Goal: Information Seeking & Learning: Learn about a topic

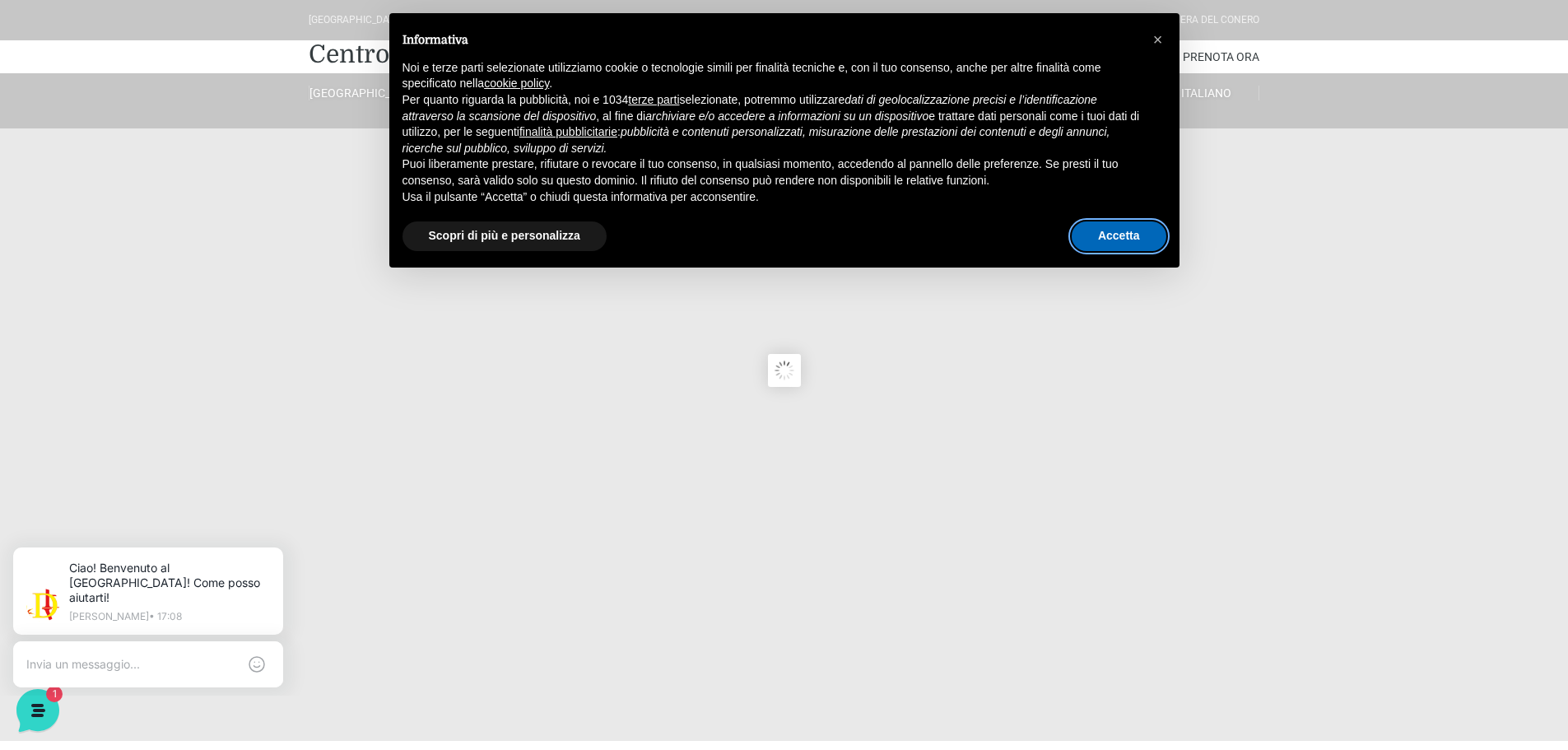
click at [1109, 233] on button "Accetta" at bounding box center [1119, 236] width 94 height 29
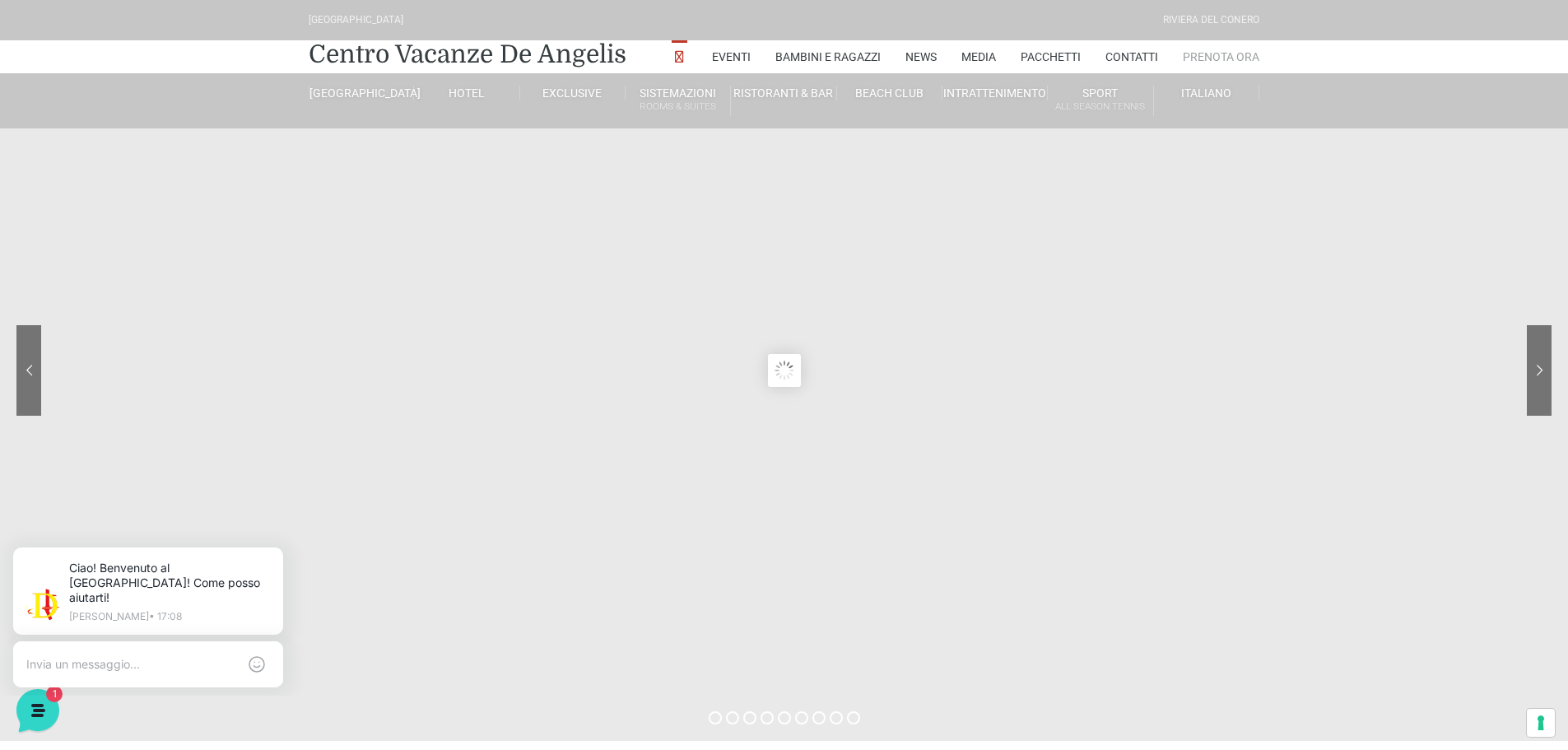
click at [1201, 56] on link "Prenota Ora" at bounding box center [1221, 57] width 76 height 33
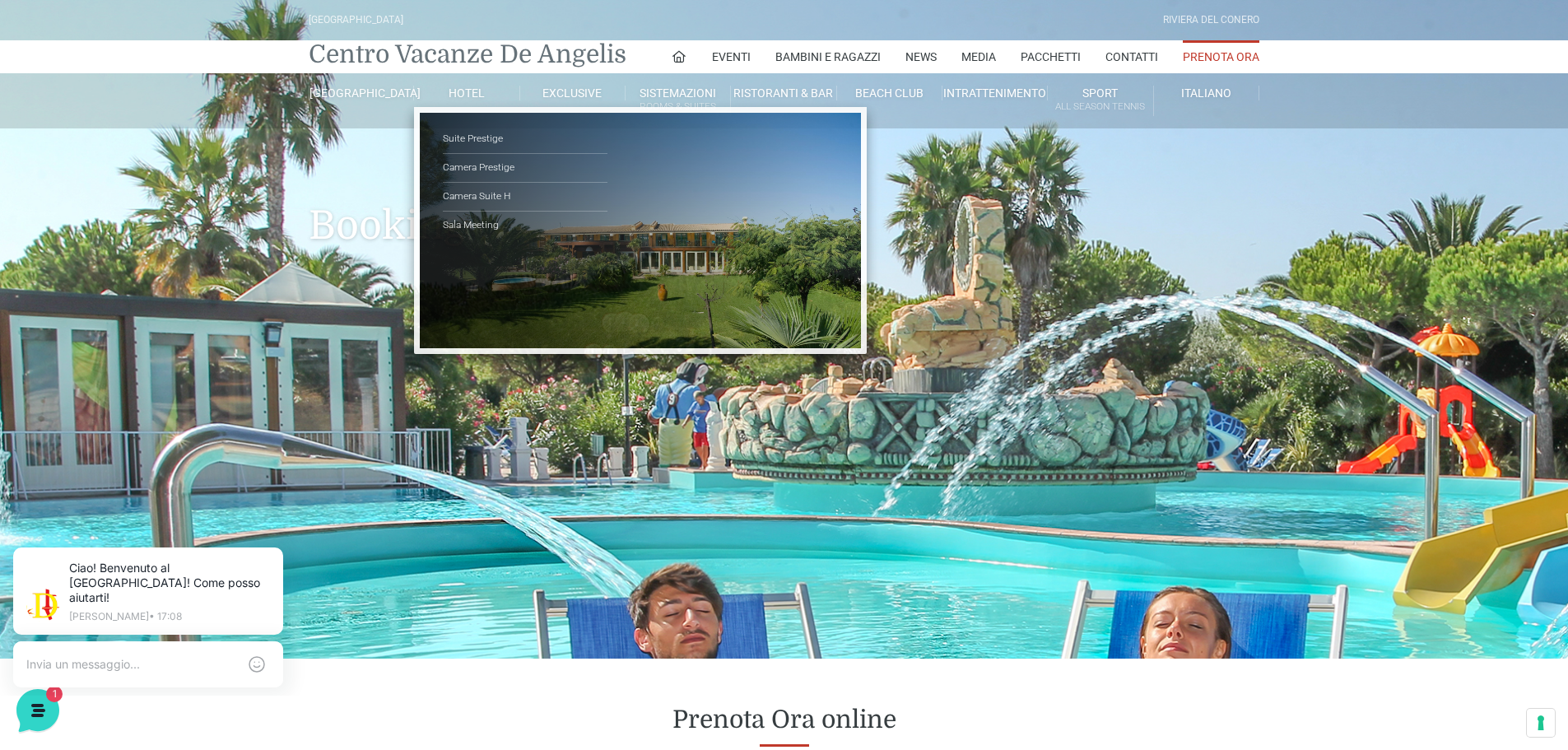
click at [434, 51] on link "Centro Vacanze De Angelis" at bounding box center [467, 55] width 318 height 33
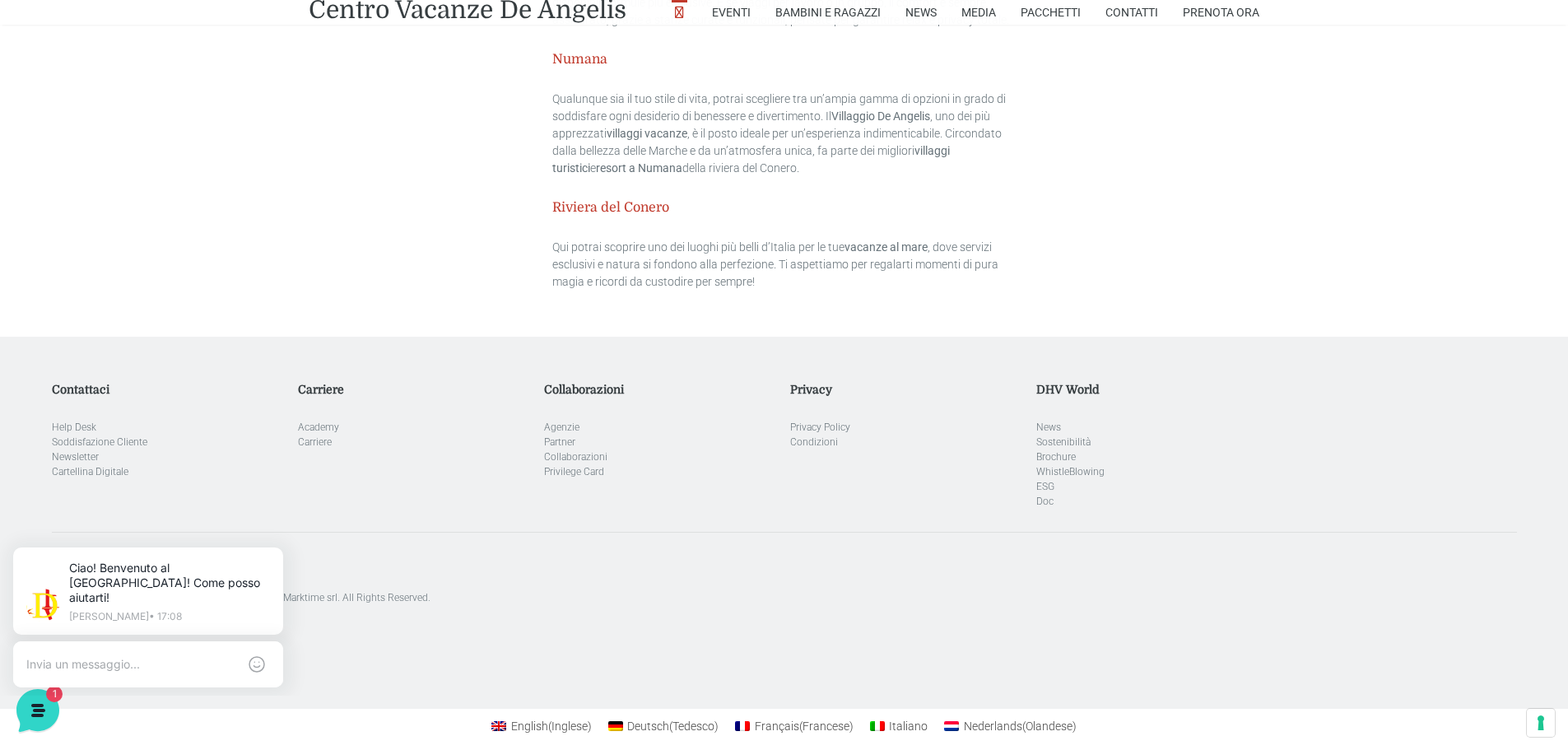
scroll to position [4979, 0]
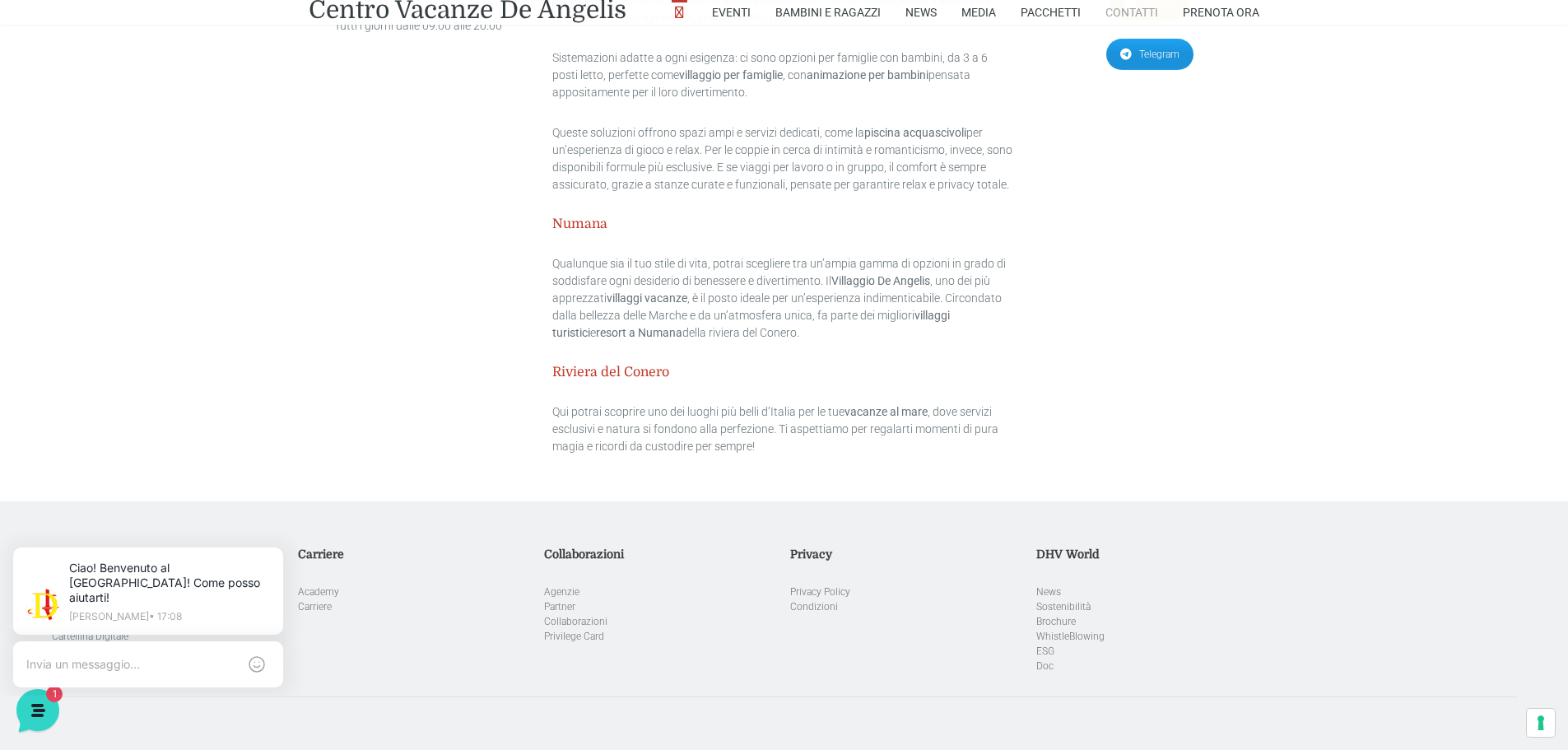
click at [1144, 10] on link "Contatti" at bounding box center [1131, 12] width 53 height 24
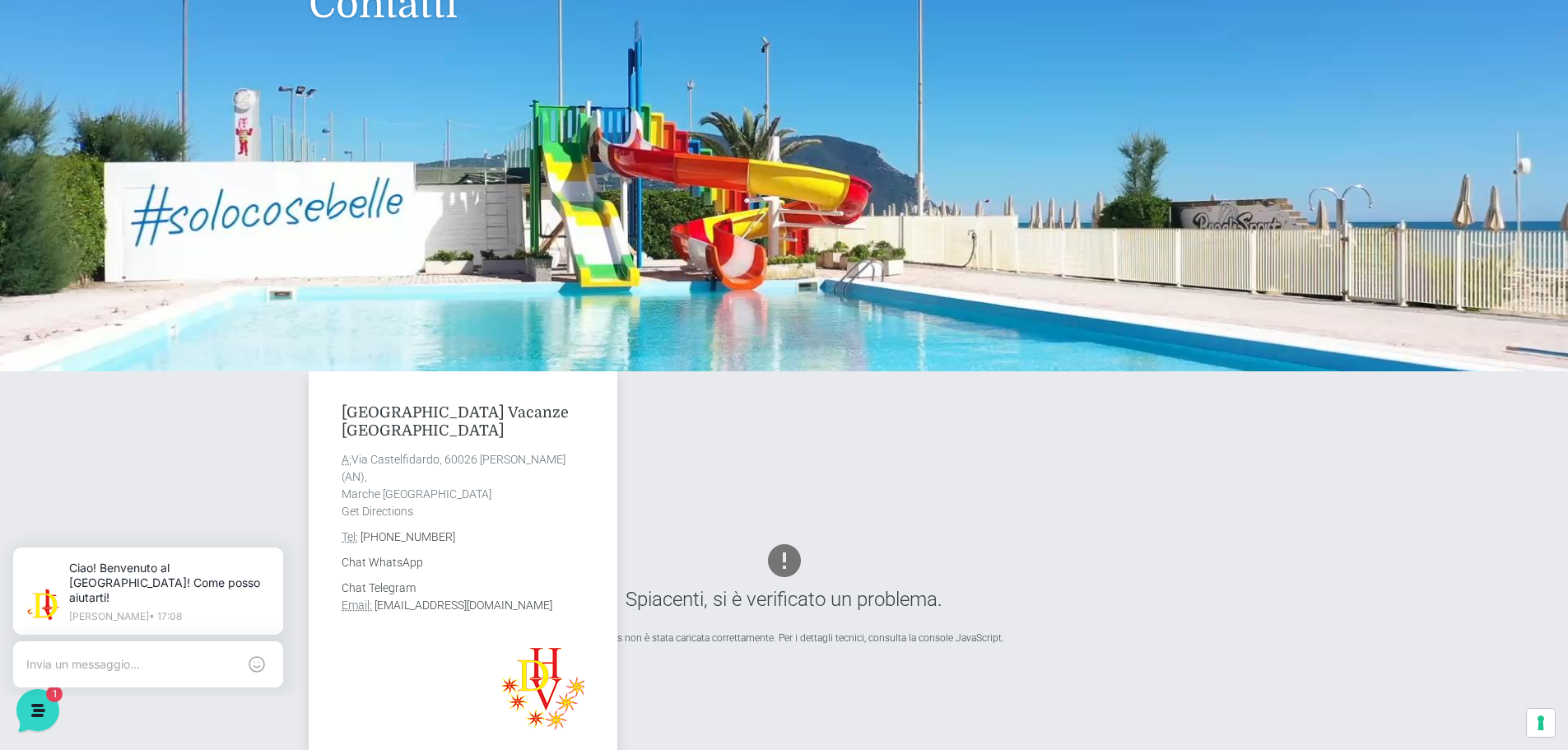
scroll to position [247, 0]
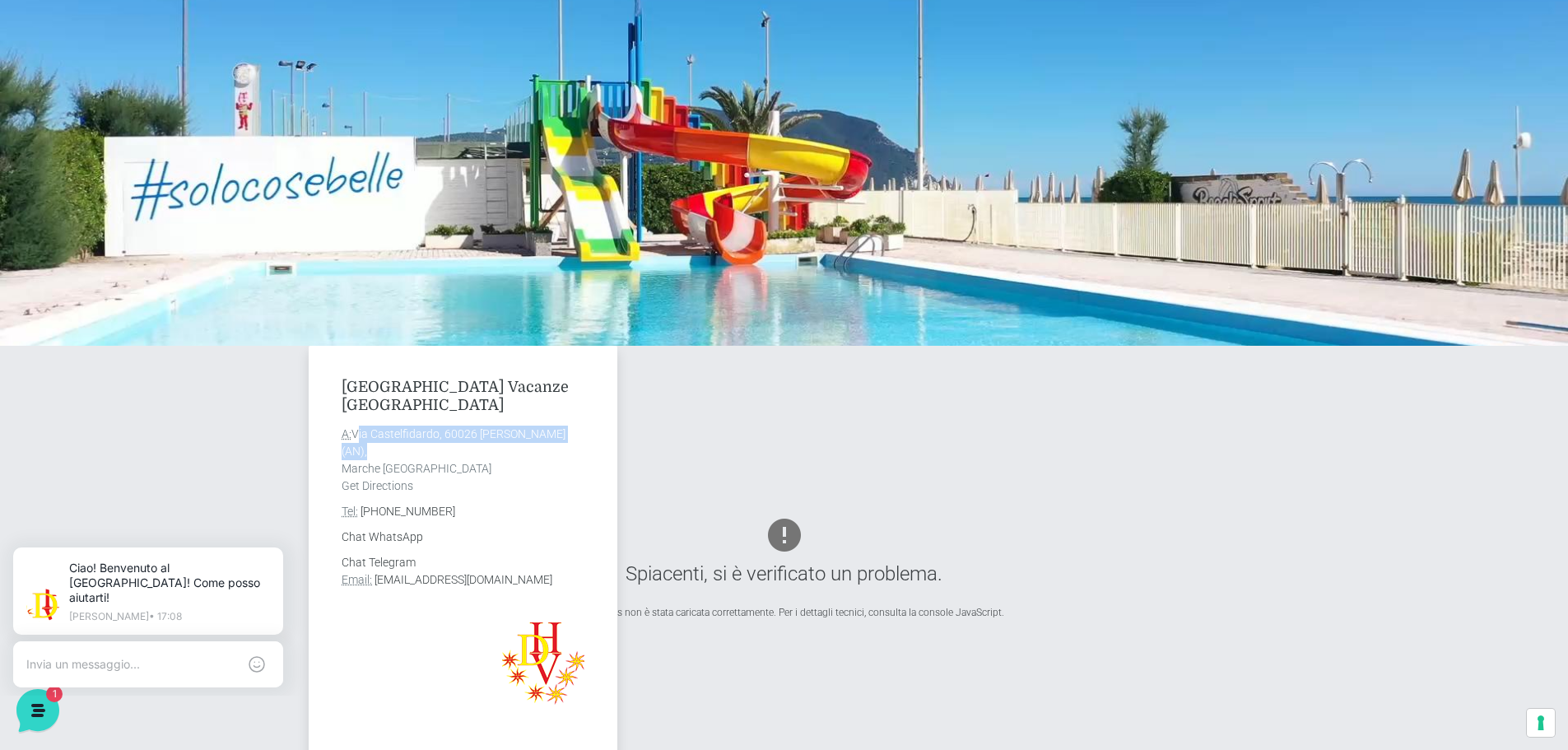
drag, startPoint x: 582, startPoint y: 434, endPoint x: 353, endPoint y: 437, distance: 229.0
click at [353, 437] on address "A: Via Castelfidardo, 60026 Marcelli di Numana (AN), Marche Italia Get Directio…" at bounding box center [463, 460] width 243 height 69
copy address "Via Castelfidardo, 60026 Marcelli di Numana"
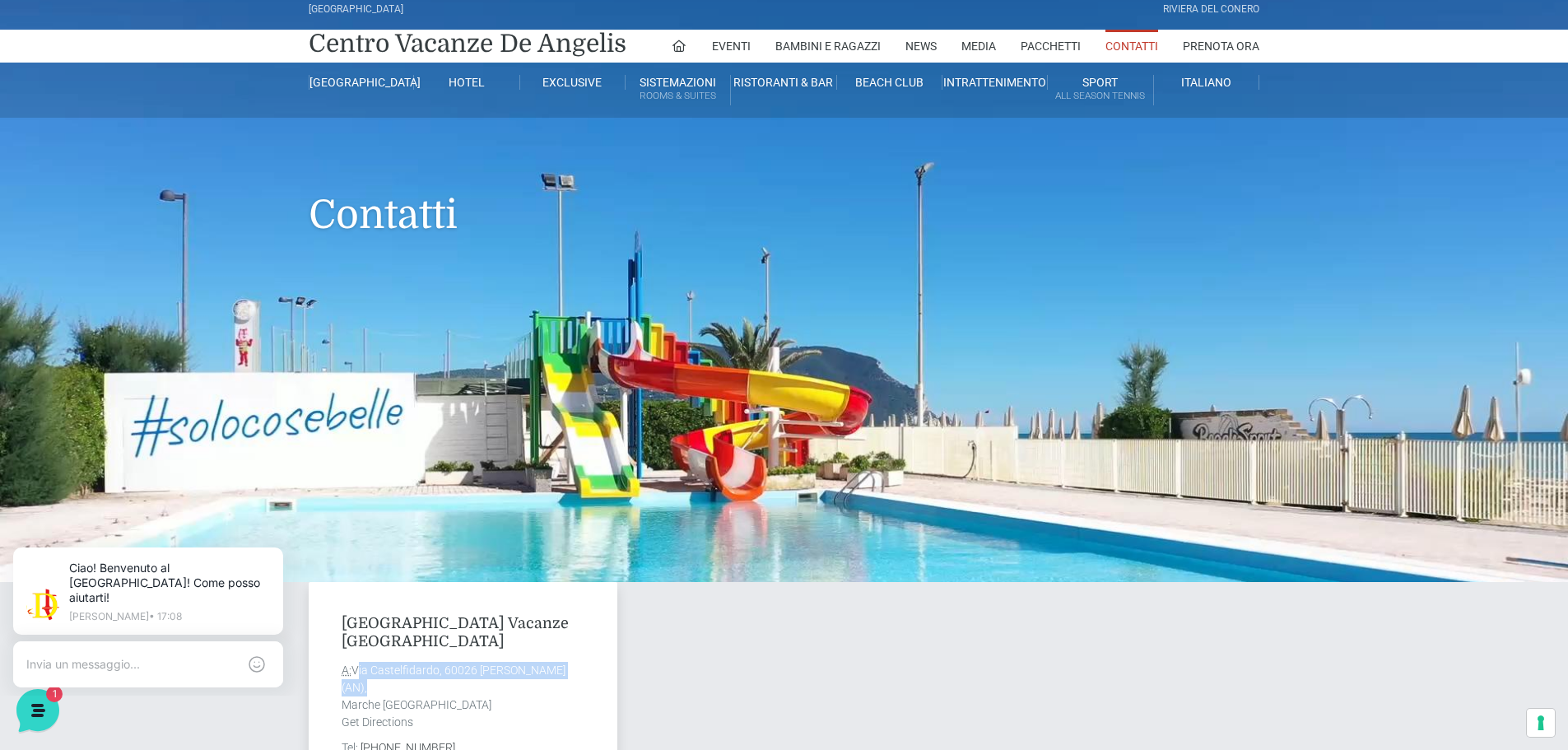
scroll to position [0, 0]
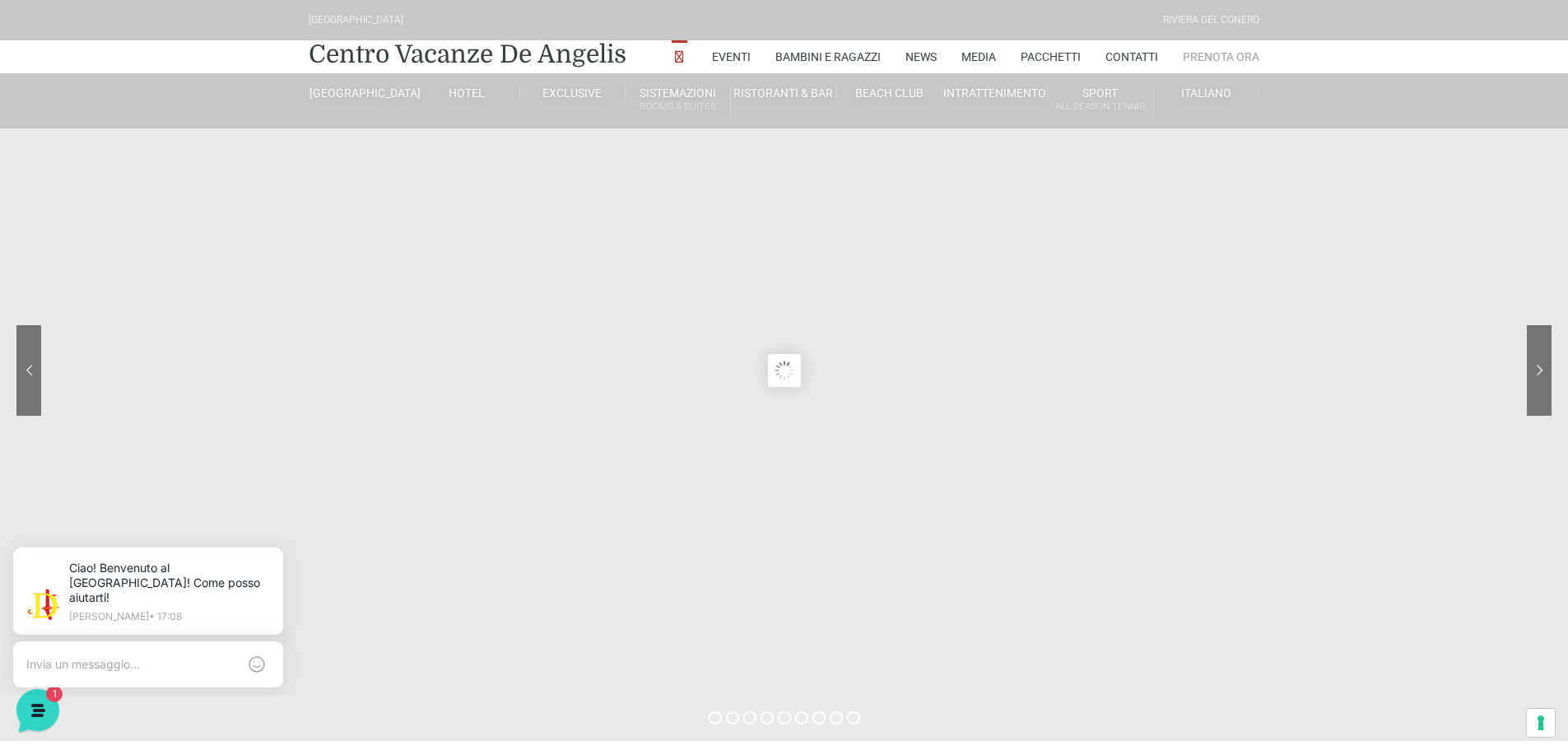
click at [1220, 60] on link "Prenota Ora" at bounding box center [1221, 57] width 76 height 33
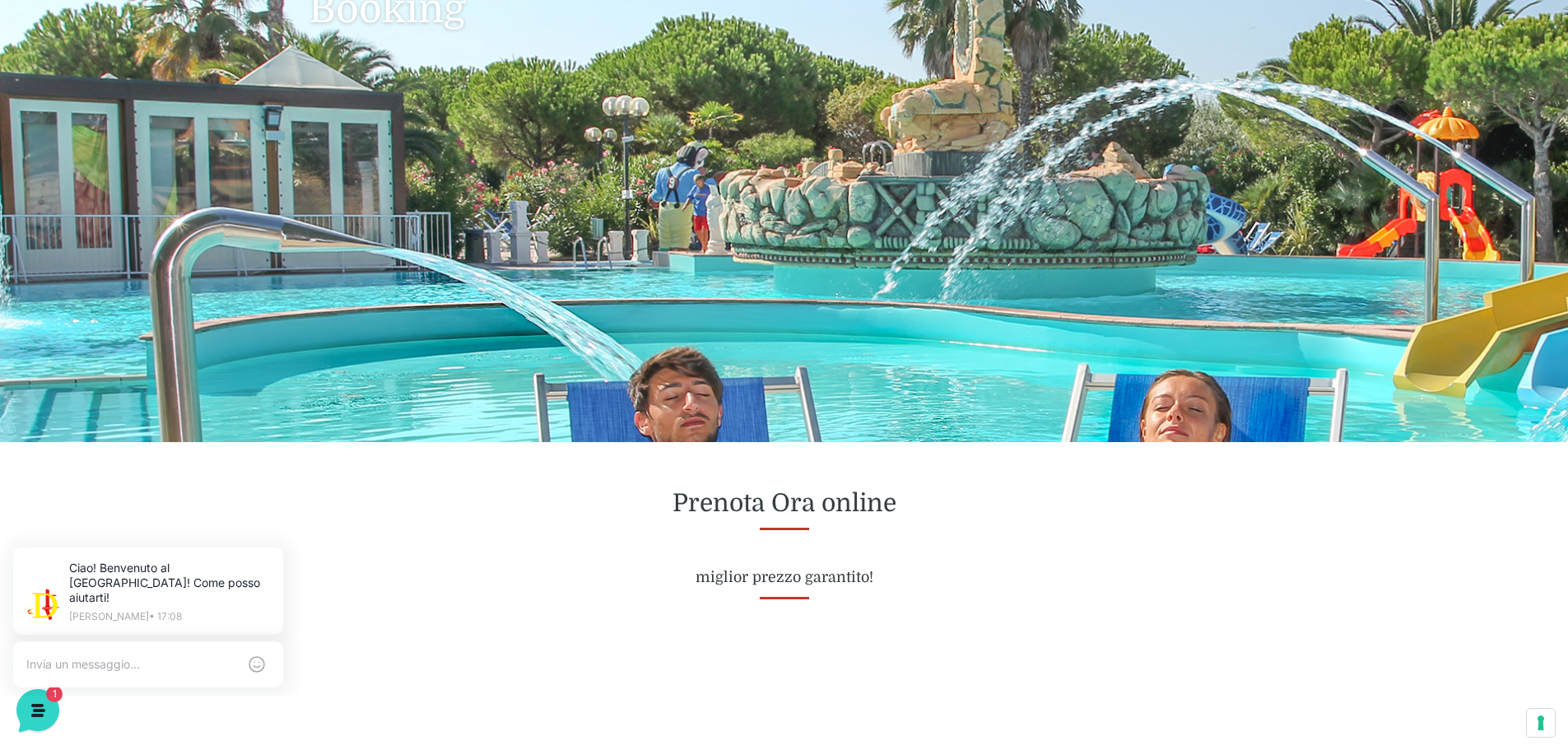
scroll to position [494, 0]
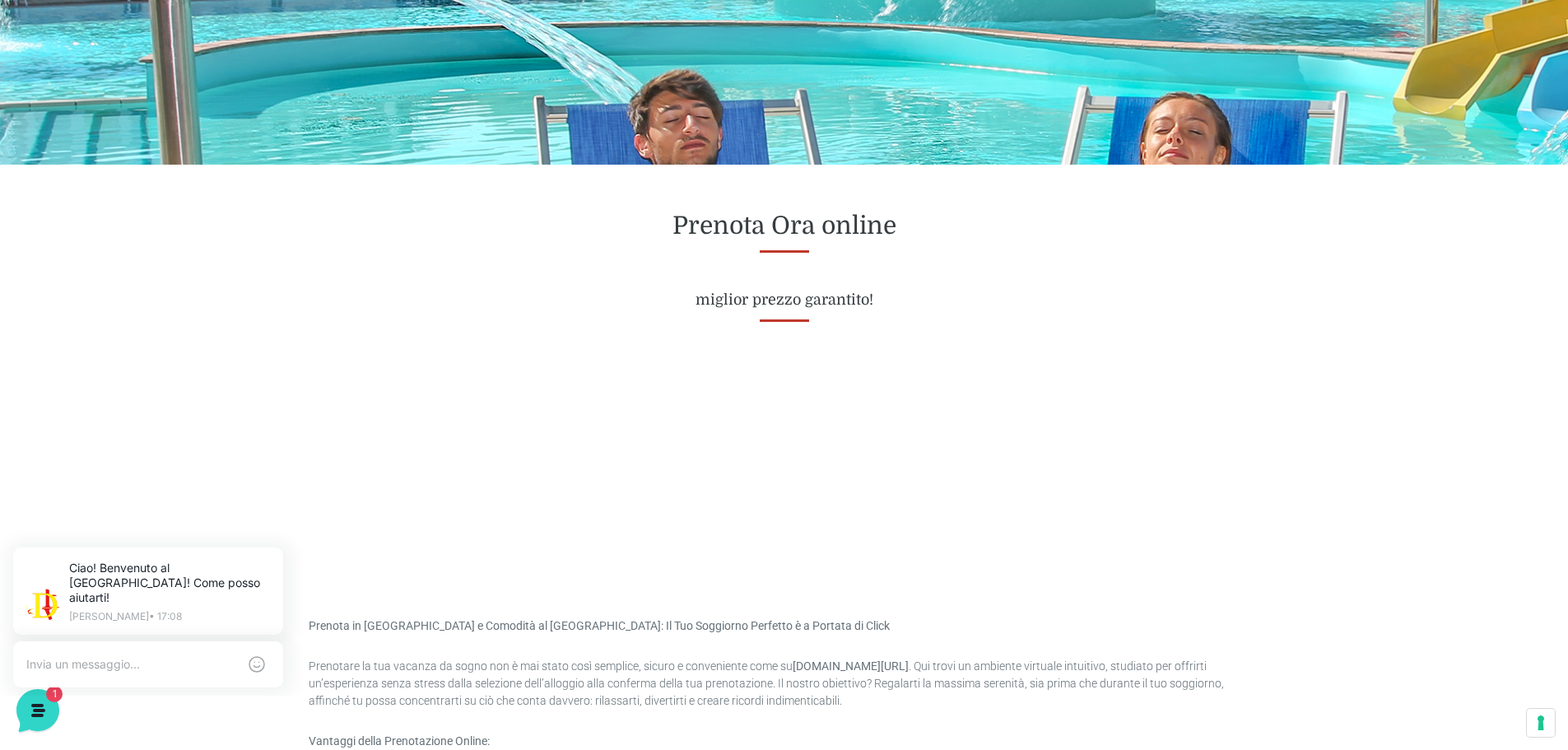
click at [872, 532] on div at bounding box center [784, 463] width 975 height 216
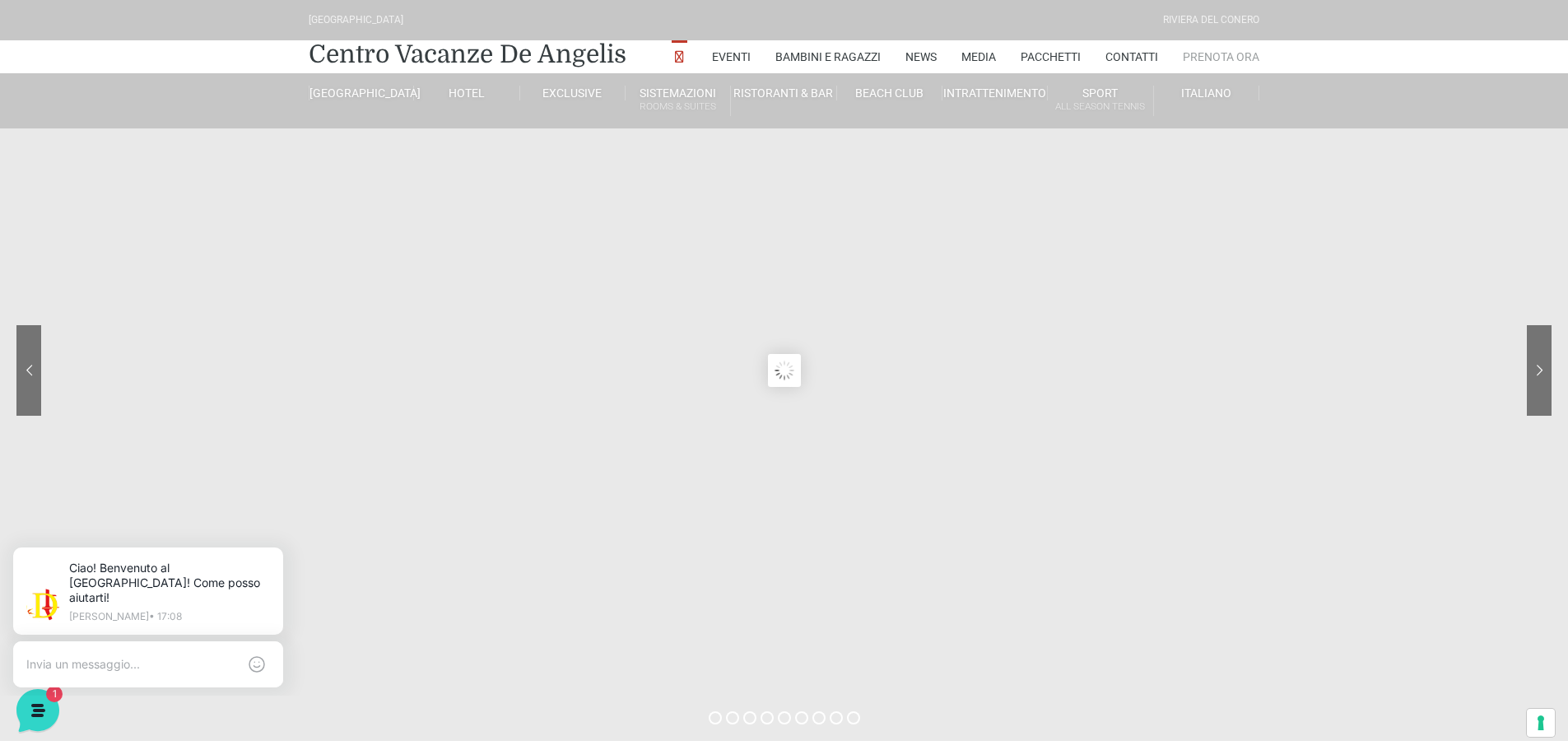
click at [1220, 56] on link "Prenota Ora" at bounding box center [1221, 57] width 76 height 33
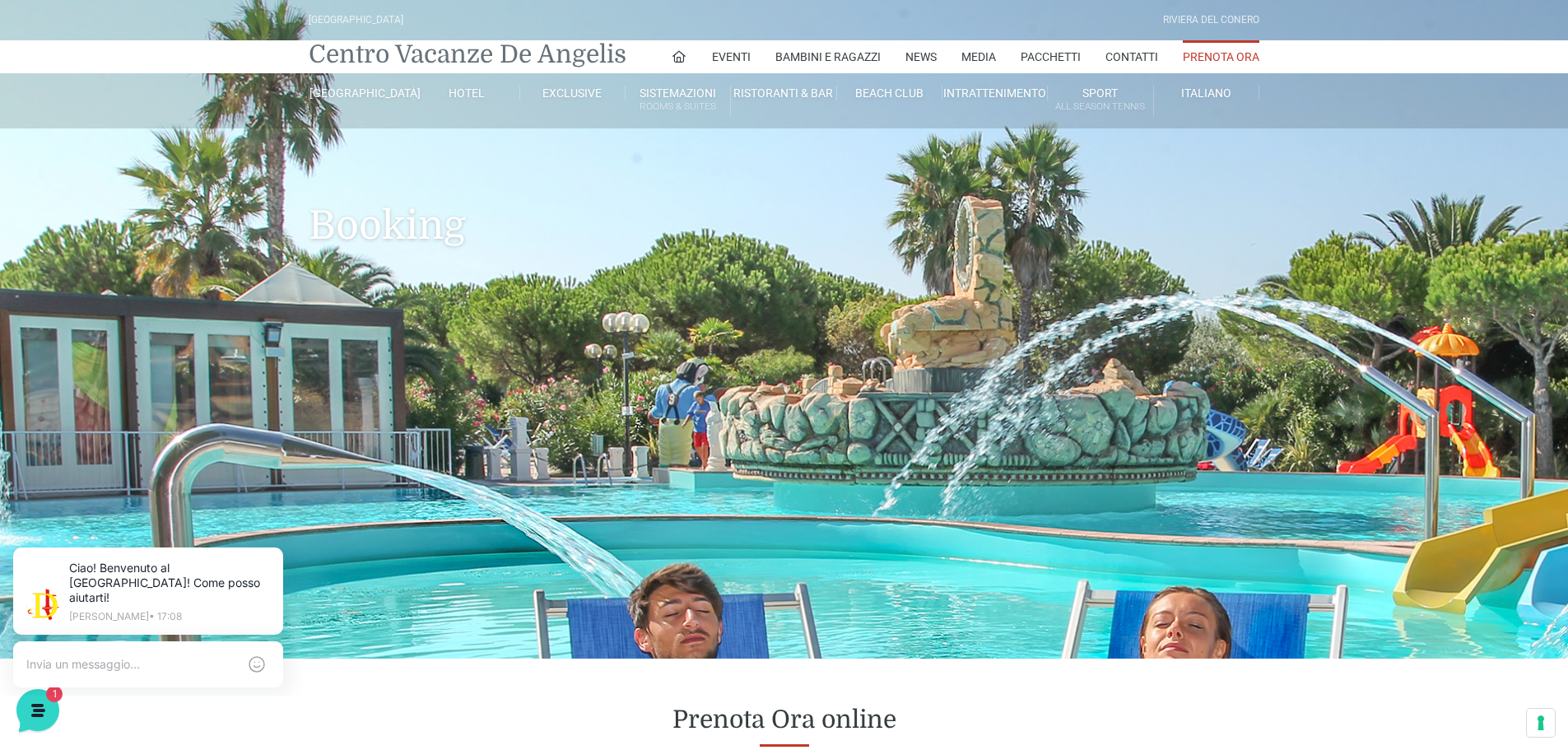
click at [516, 47] on link "Centro Vacanze De Angelis" at bounding box center [467, 55] width 318 height 33
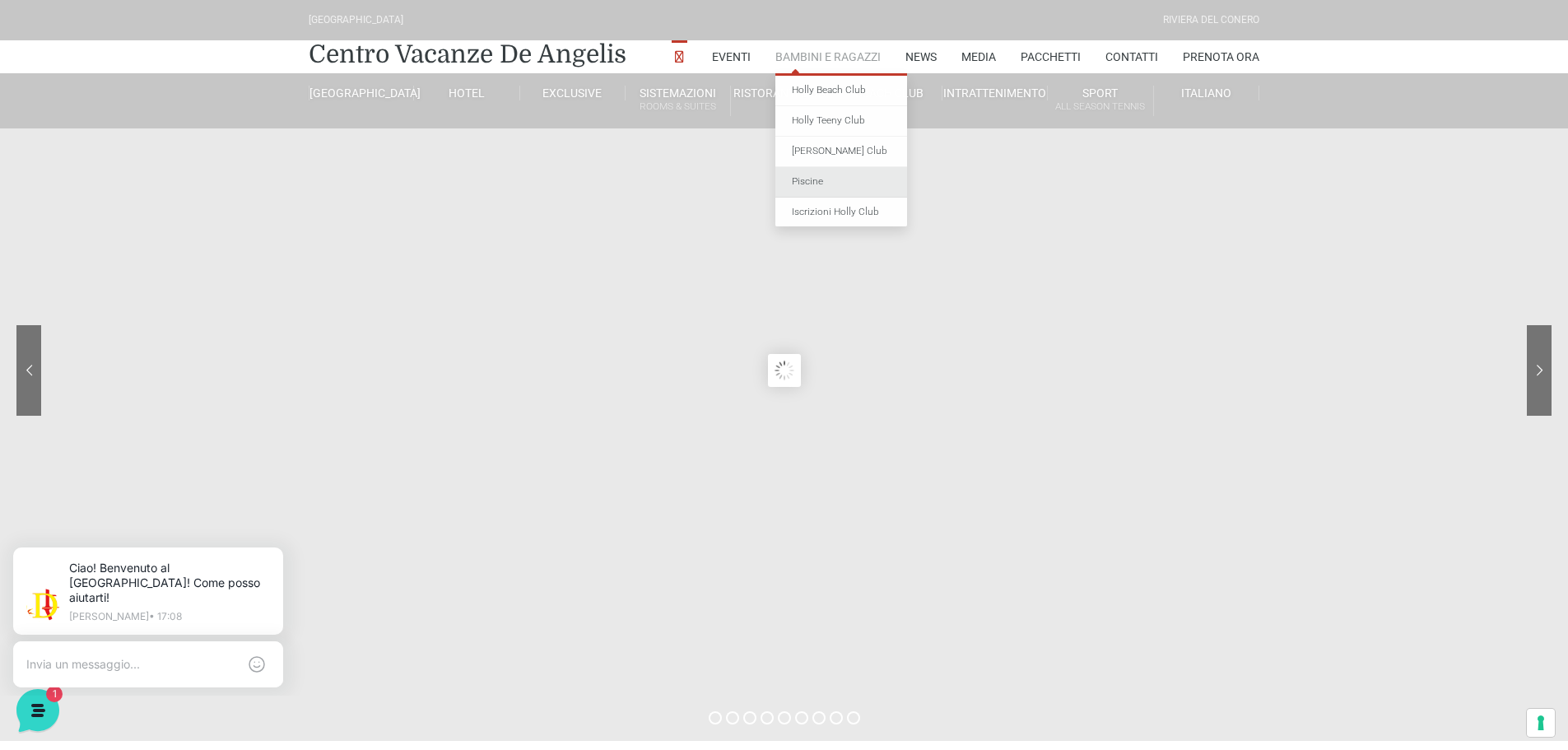
click at [810, 175] on link "Piscine" at bounding box center [842, 182] width 132 height 30
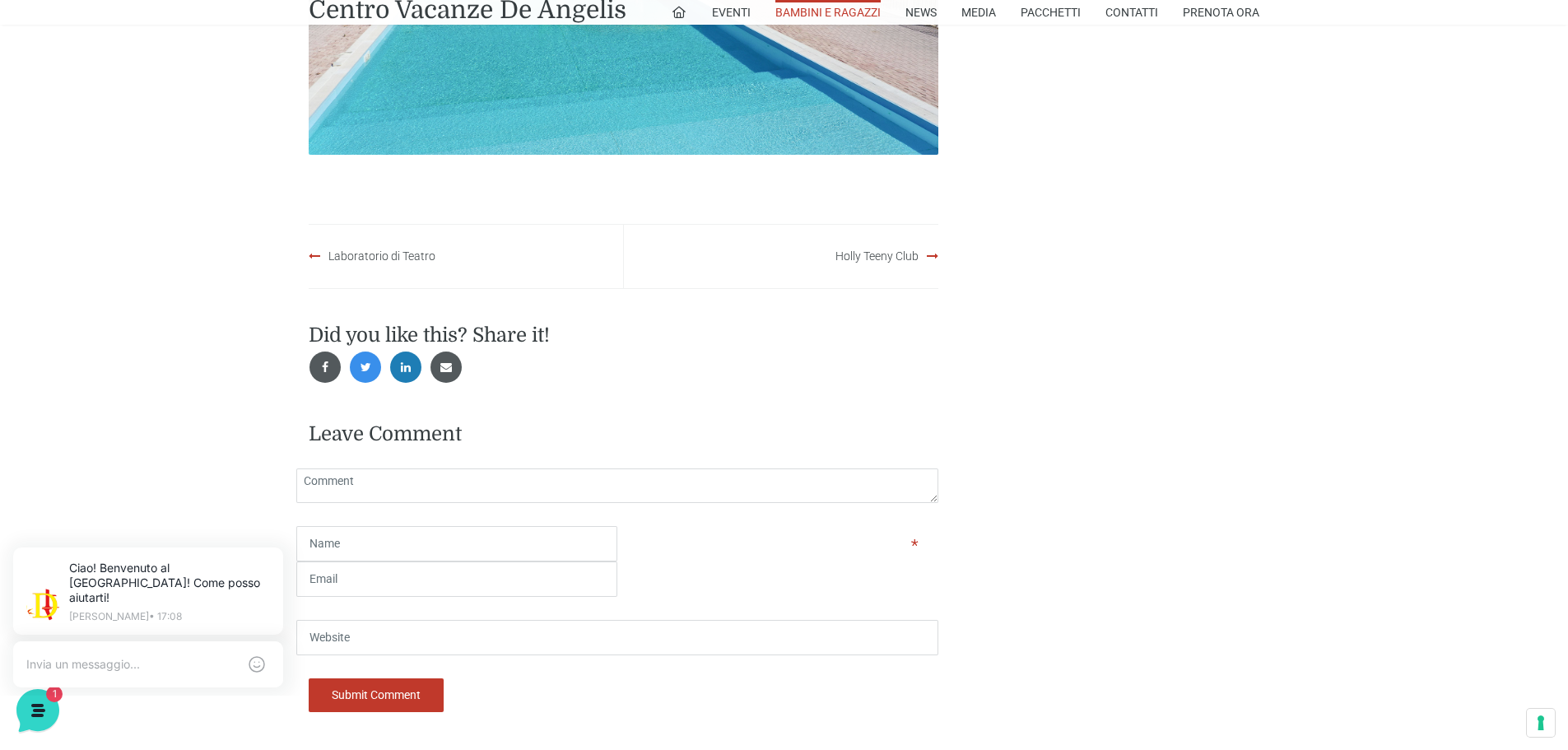
scroll to position [1236, 0]
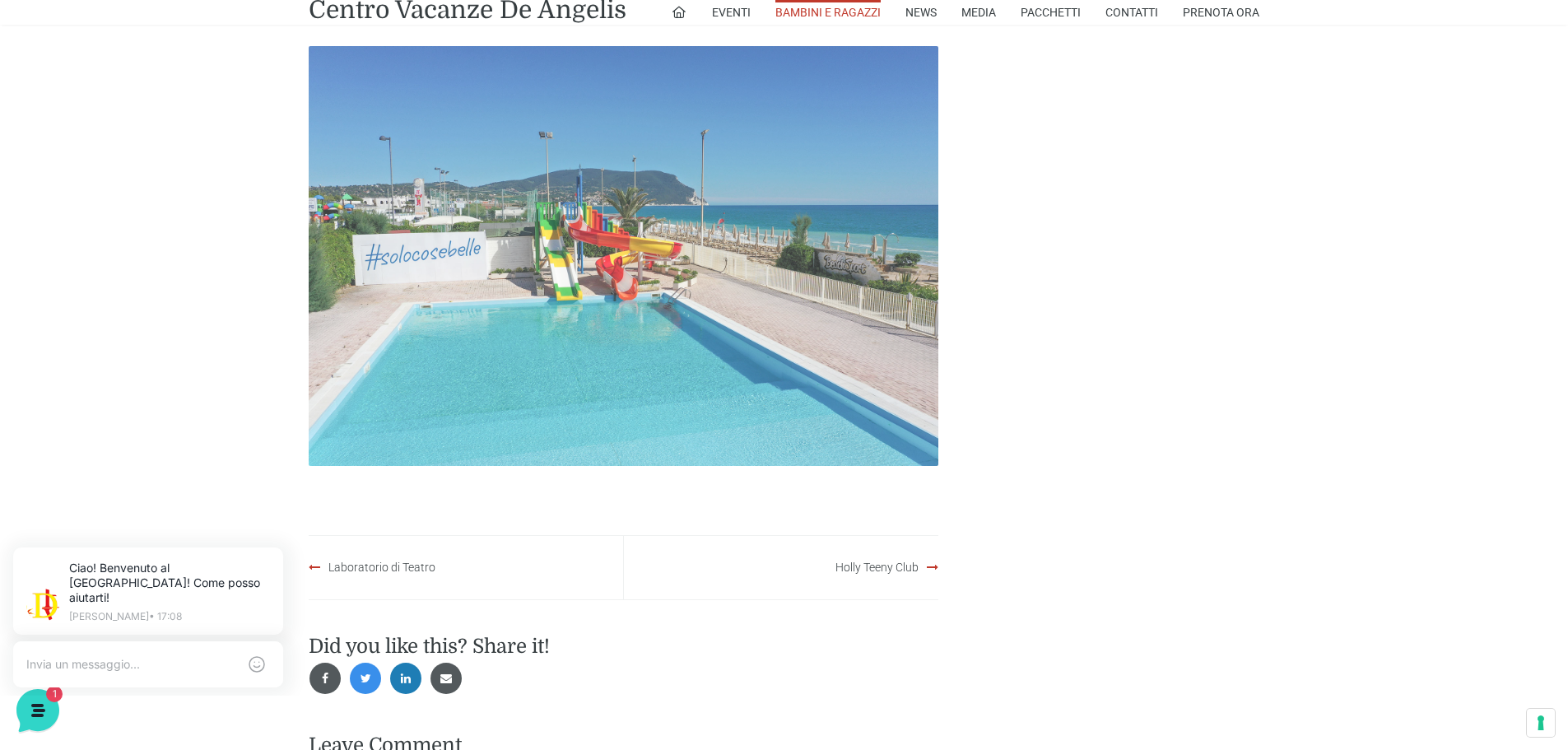
click at [646, 227] on img at bounding box center [623, 256] width 630 height 420
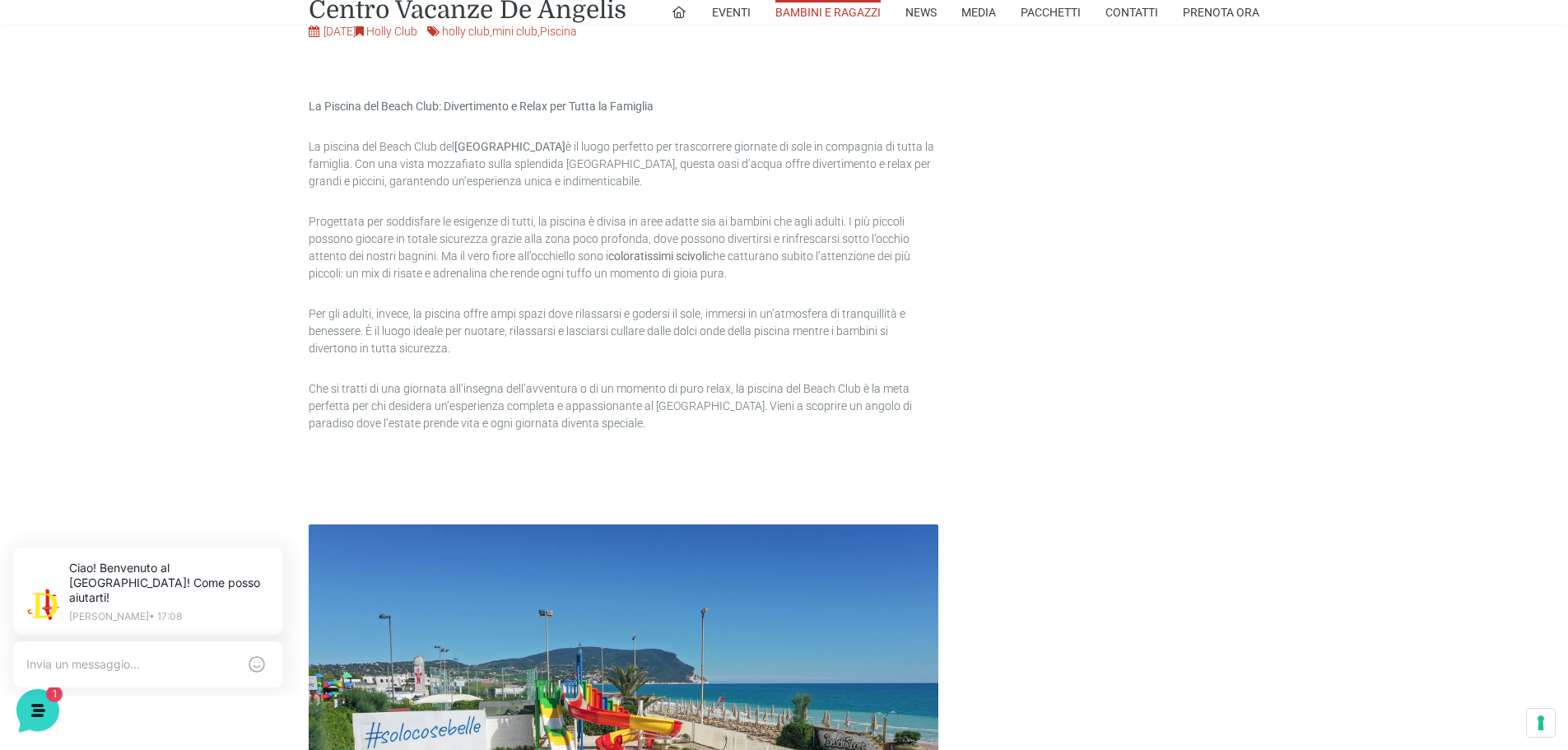
scroll to position [741, 0]
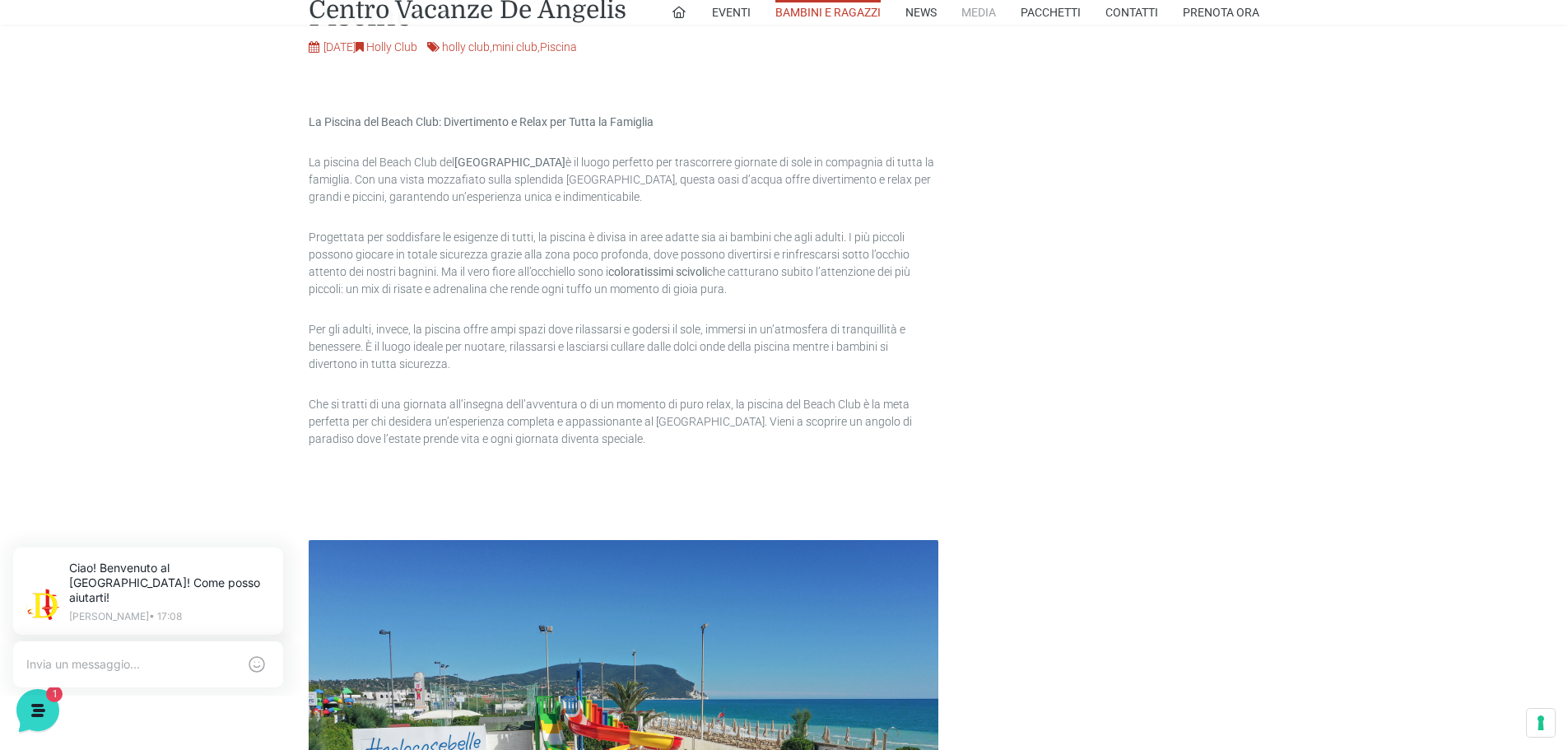
click at [981, 16] on link "Media" at bounding box center [979, 12] width 35 height 24
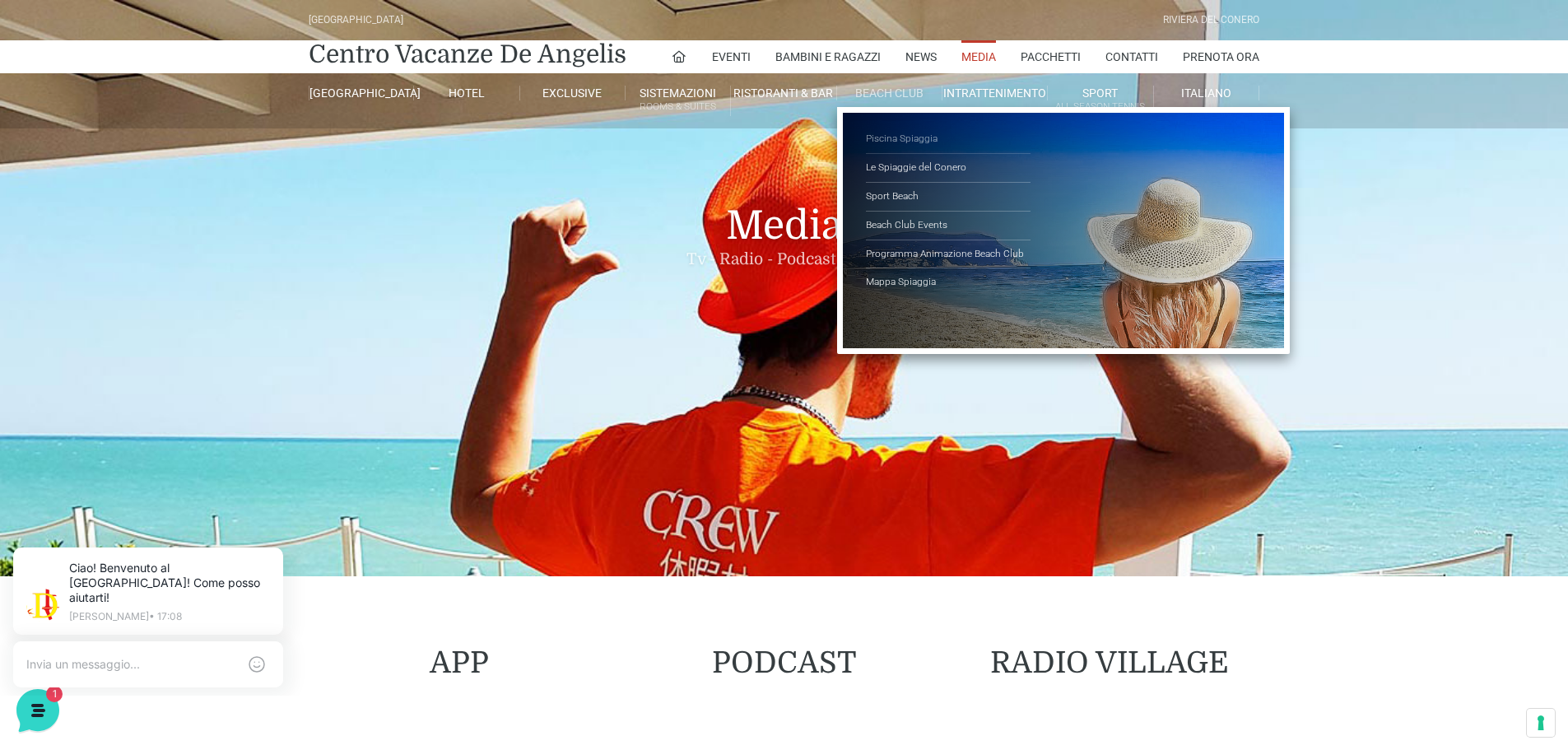
click at [918, 135] on link "Piscina Spiaggia" at bounding box center [948, 139] width 165 height 29
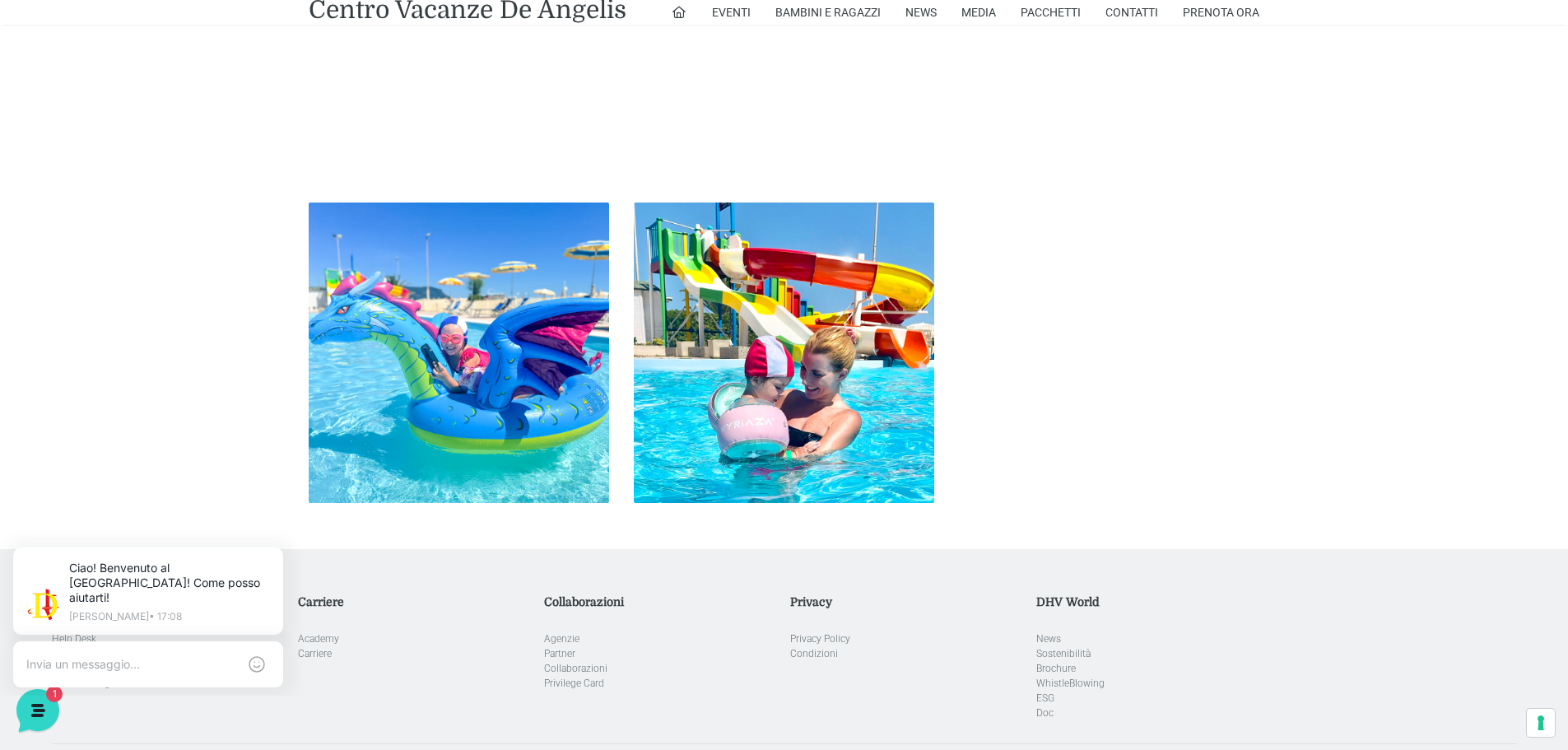
scroll to position [2334, 0]
